Goal: Task Accomplishment & Management: Manage account settings

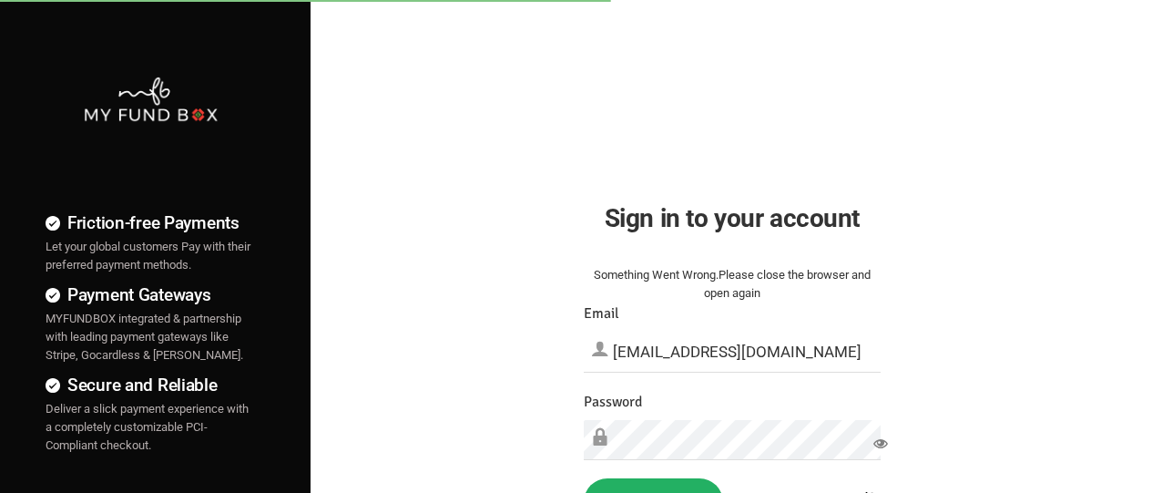
click at [653, 486] on button "Sign in" at bounding box center [653, 501] width 139 height 47
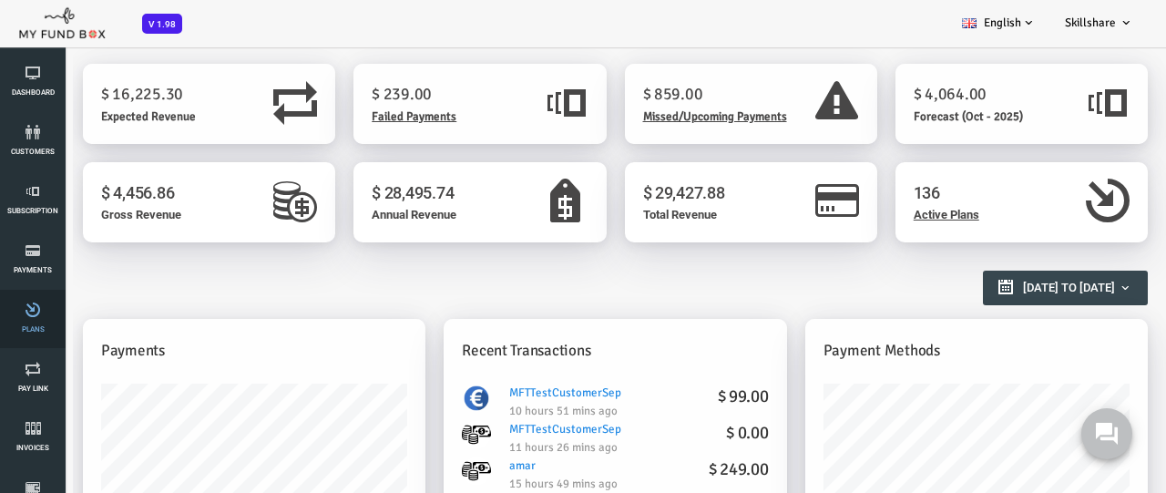
click at [33, 319] on link "Plans" at bounding box center [32, 319] width 55 height 58
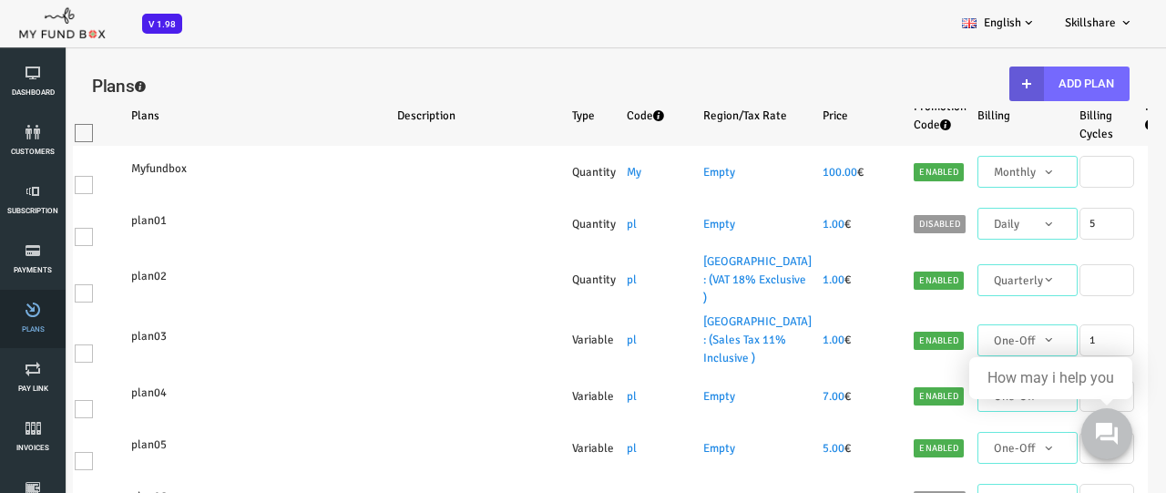
select select "100"
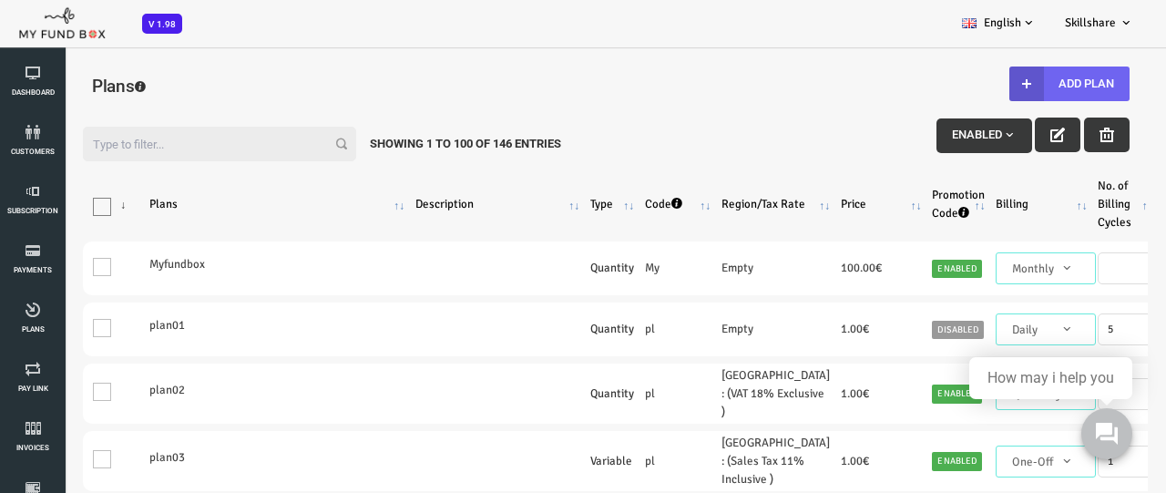
click at [1020, 84] on button "Add Plan" at bounding box center [1023, 84] width 120 height 35
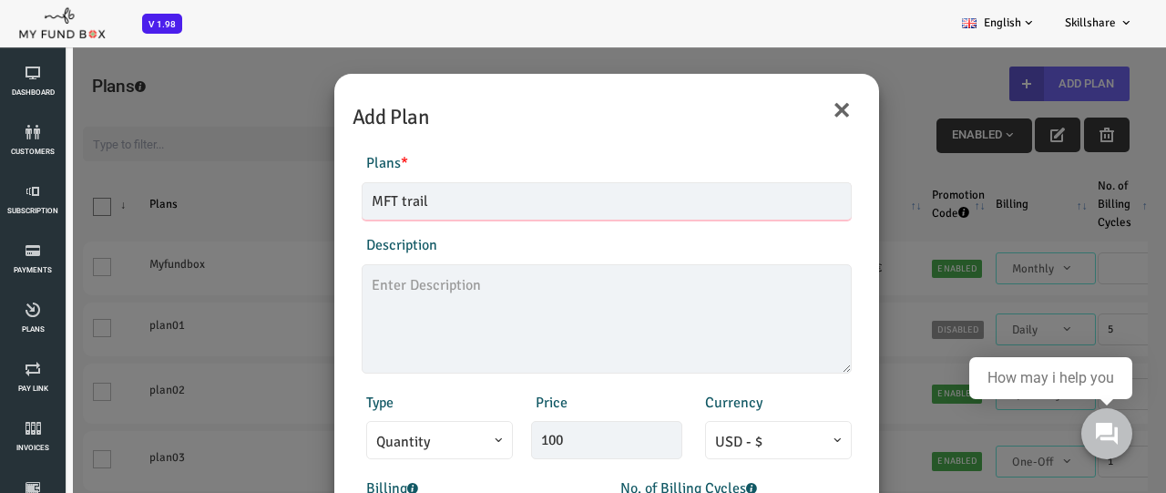
type input "MFT trail"
type textarea "MFT1"
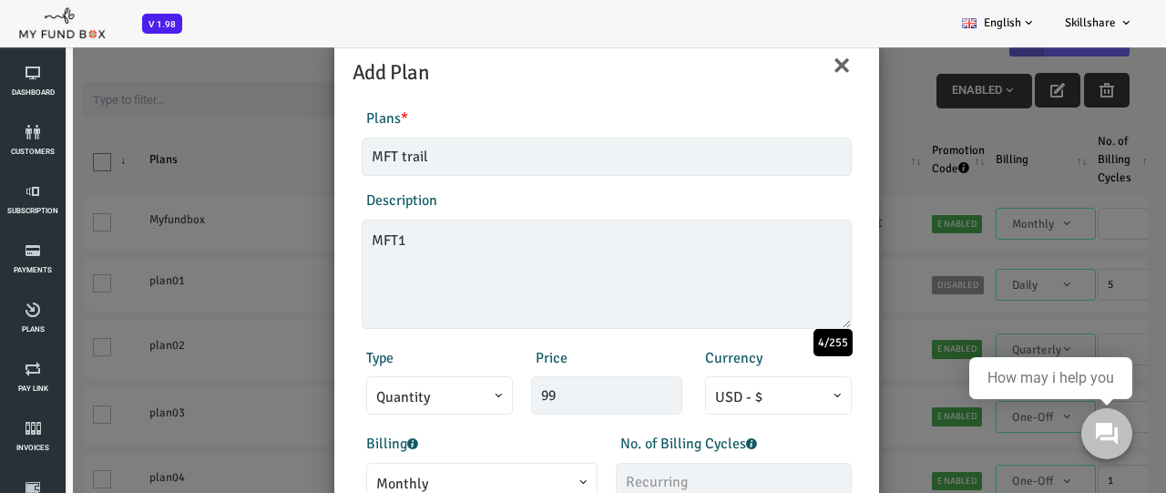
click at [431, 477] on span "Monthly" at bounding box center [435, 484] width 211 height 23
type input "99.00"
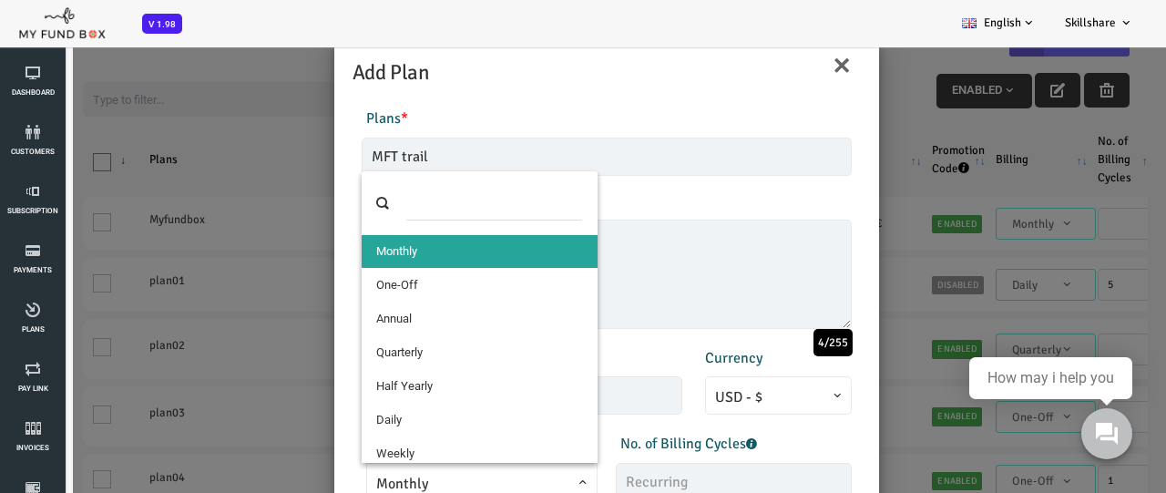
select select "4"
type input "1"
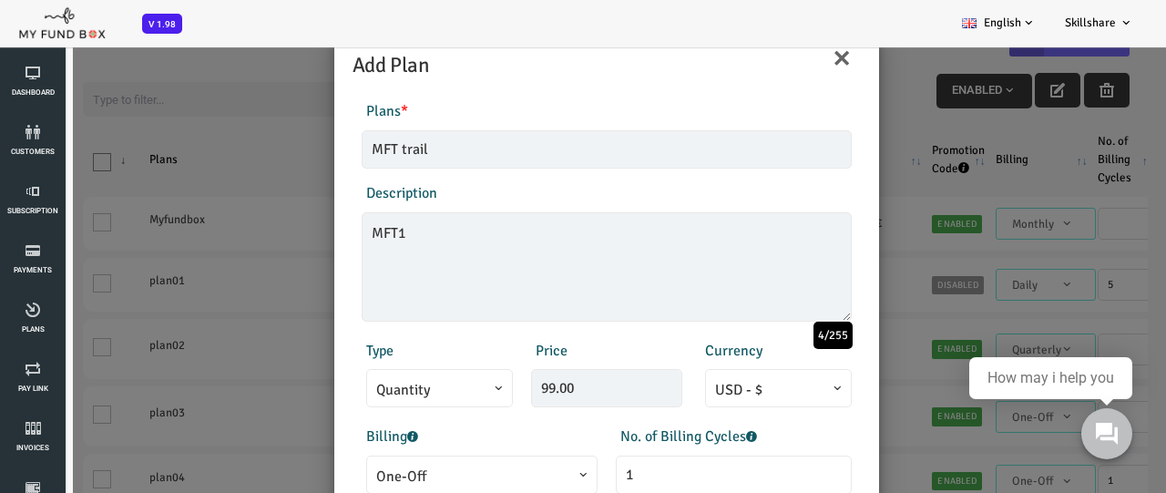
scroll to position [403, 0]
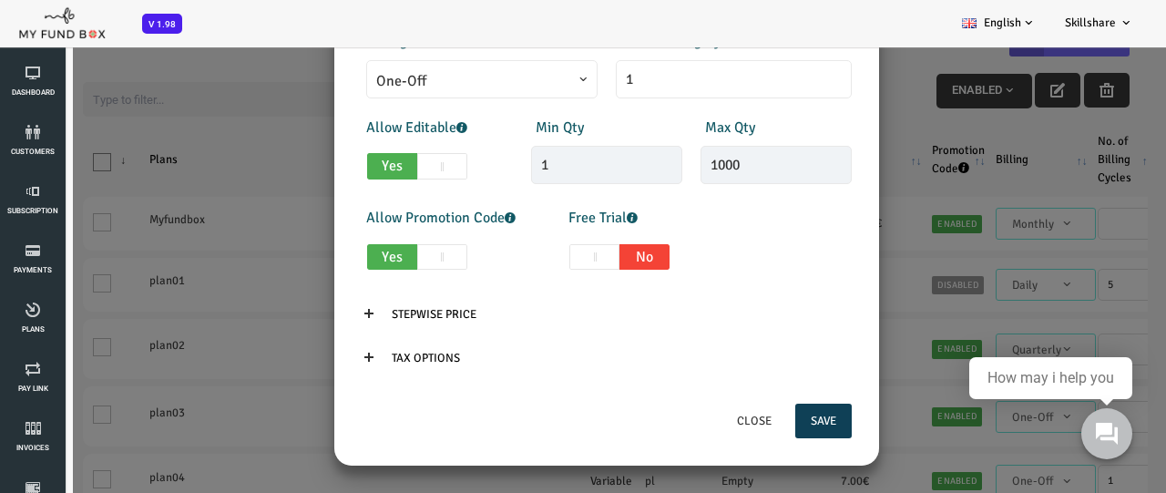
click at [774, 421] on button "Save" at bounding box center [777, 421] width 56 height 35
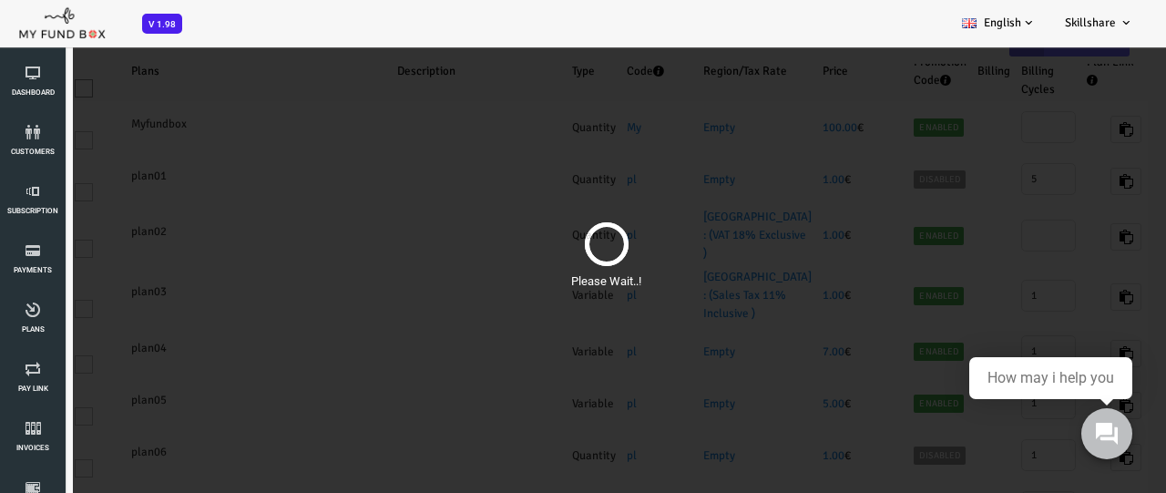
select select "100"
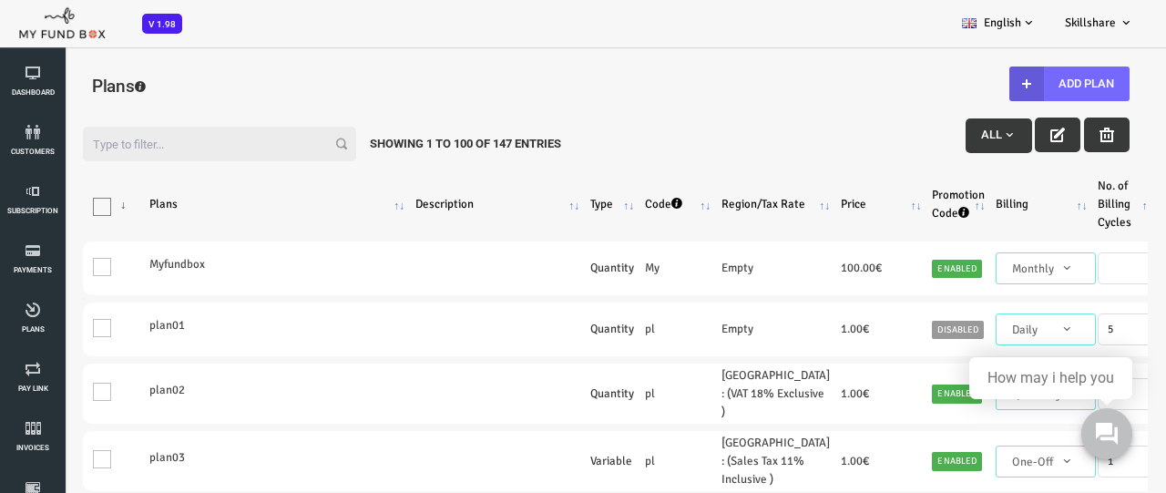
scroll to position [0, 0]
click at [171, 144] on input "Filter:" at bounding box center [172, 144] width 273 height 35
type input "N"
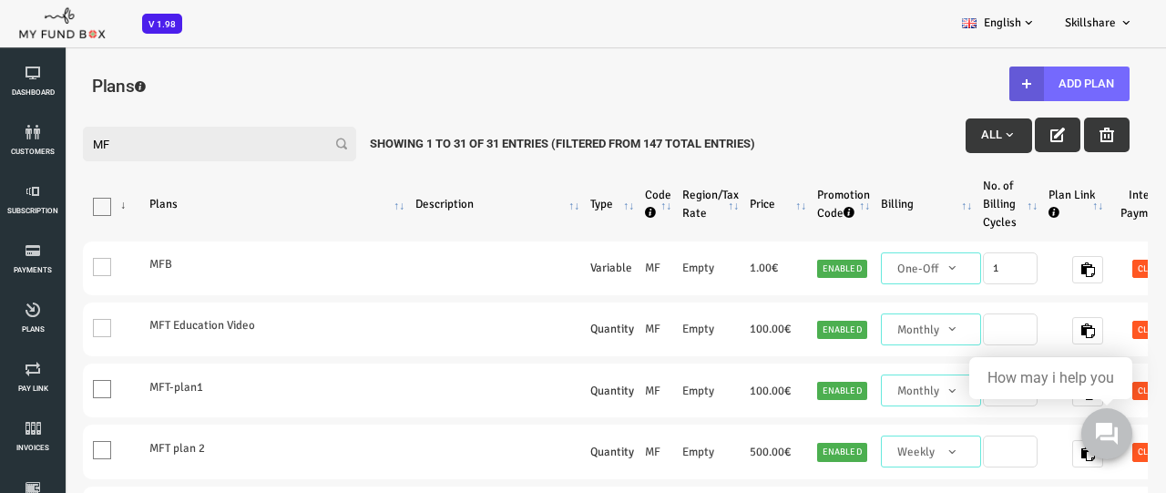
type input "M"
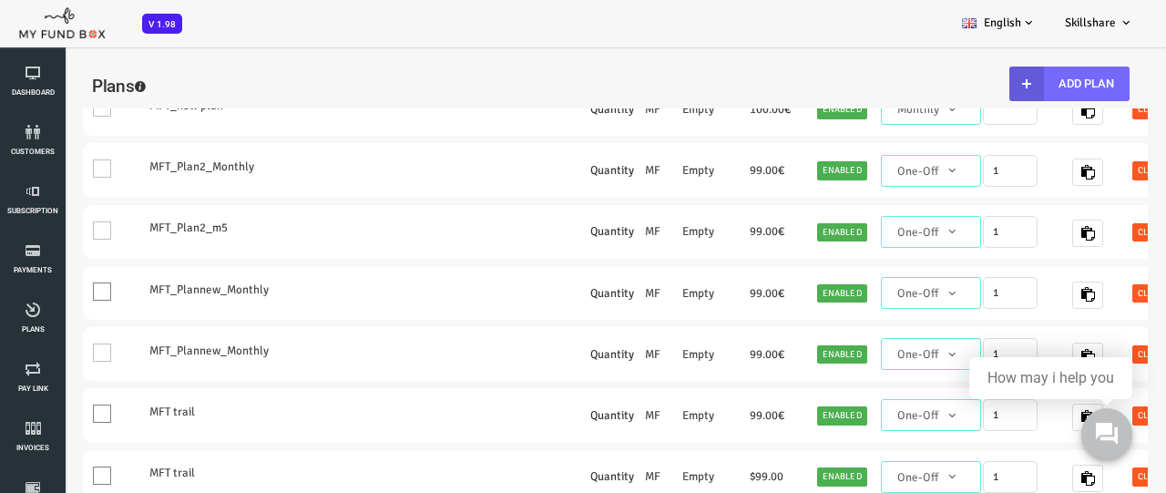
scroll to position [1555, 0]
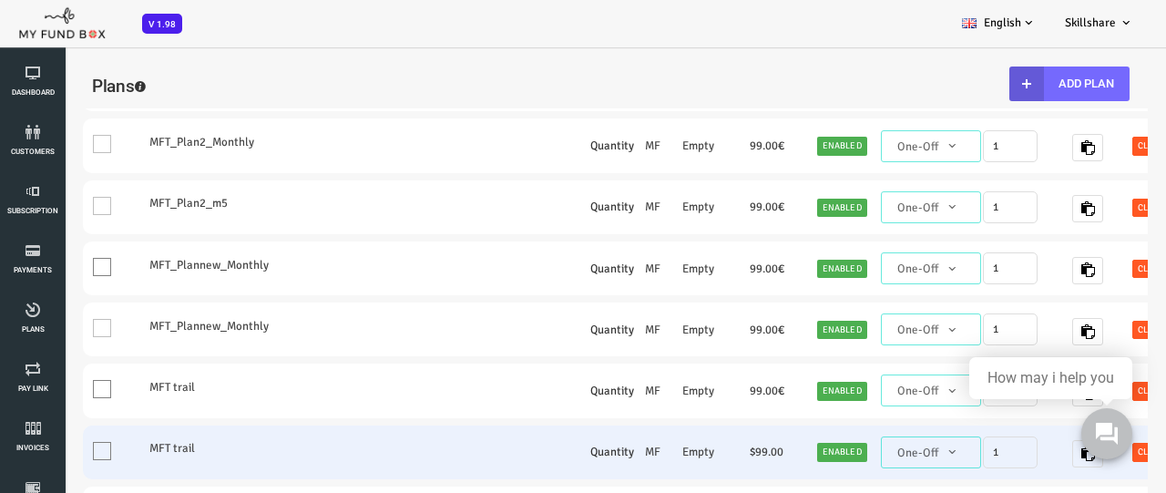
type input "mft"
